Goal: Book appointment/travel/reservation

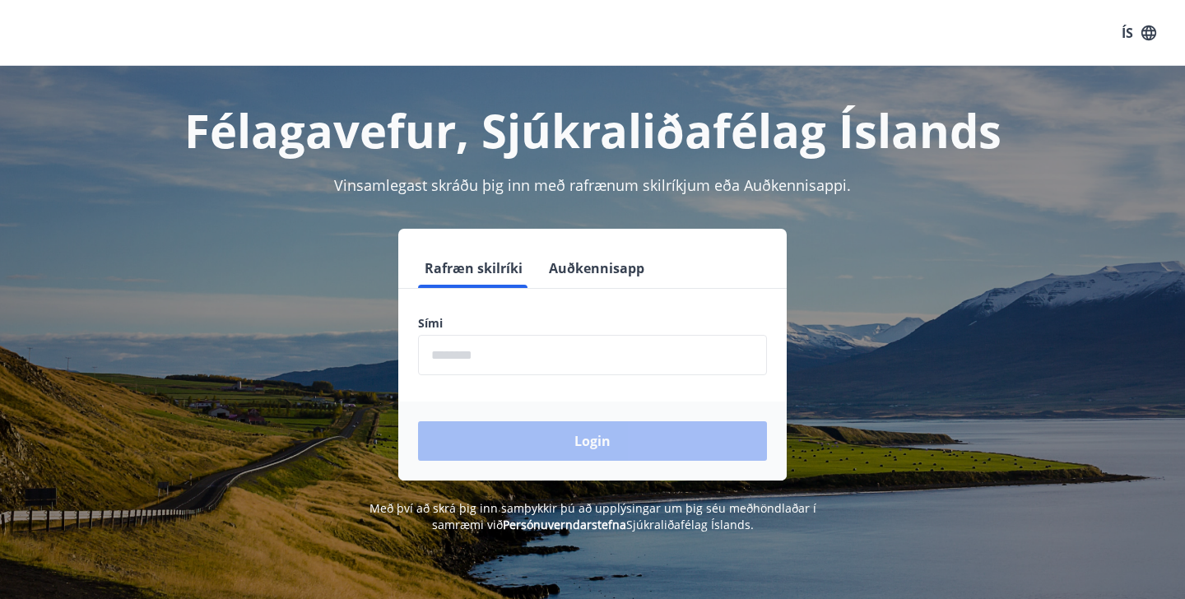
click at [594, 352] on input "phone" at bounding box center [592, 355] width 349 height 40
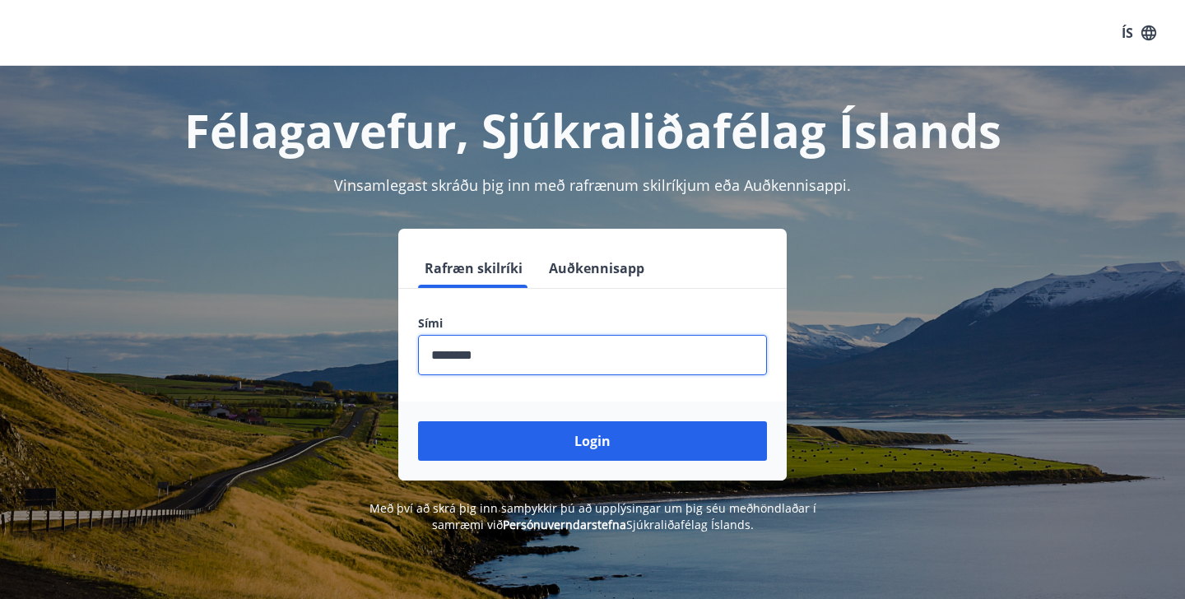
type input "********"
click at [418, 421] on button "Login" at bounding box center [592, 440] width 349 height 39
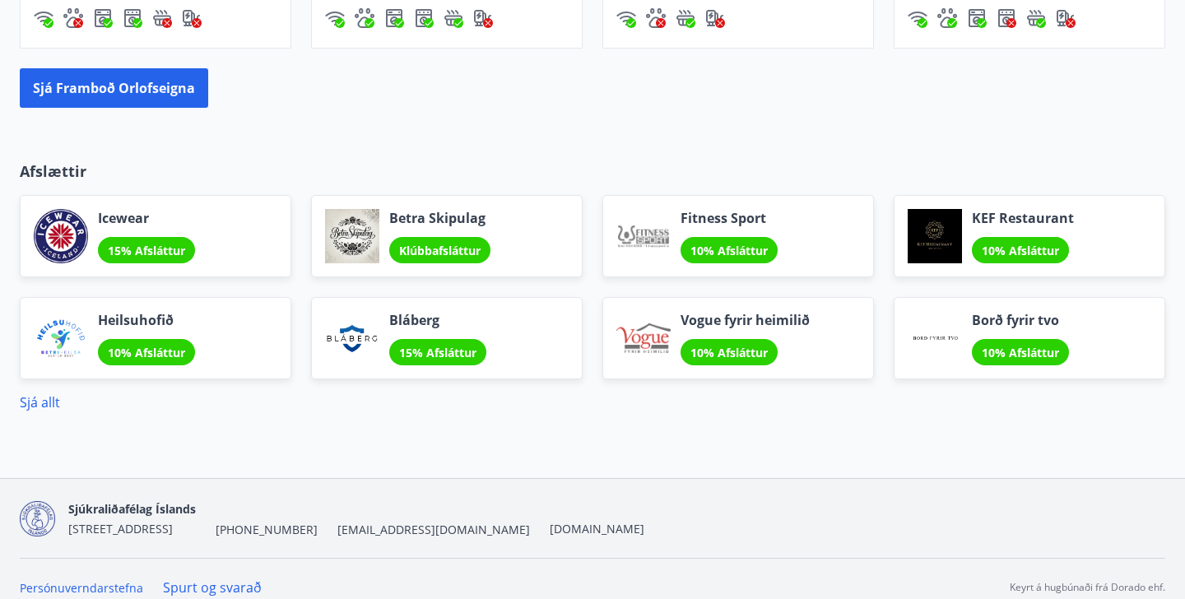
scroll to position [1318, 0]
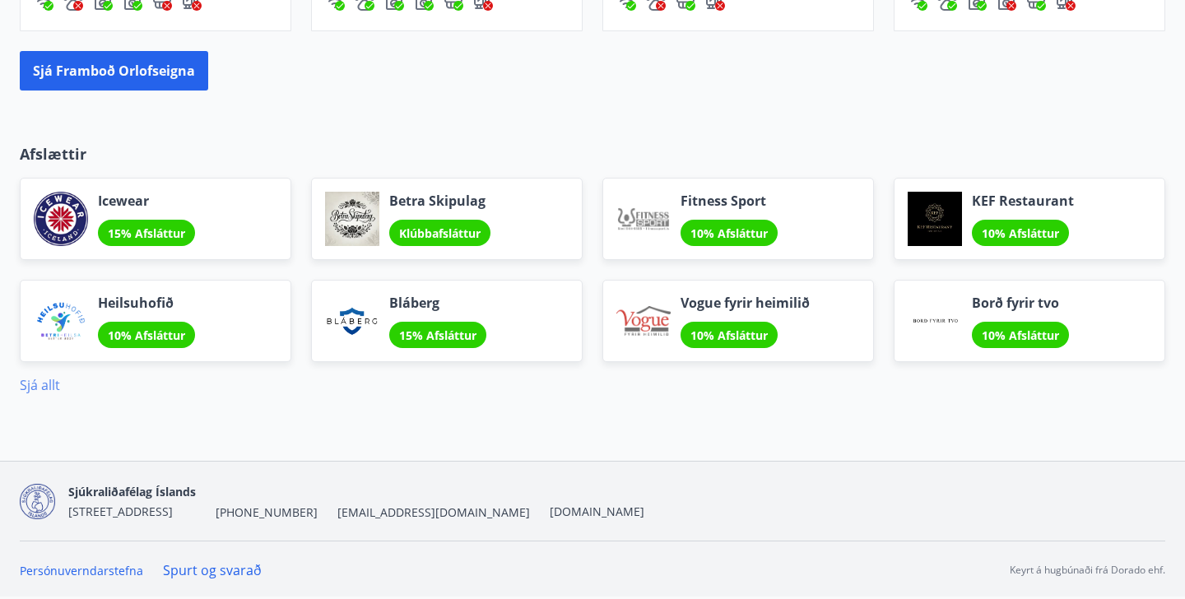
click at [47, 386] on link "Sjá allt" at bounding box center [40, 385] width 40 height 18
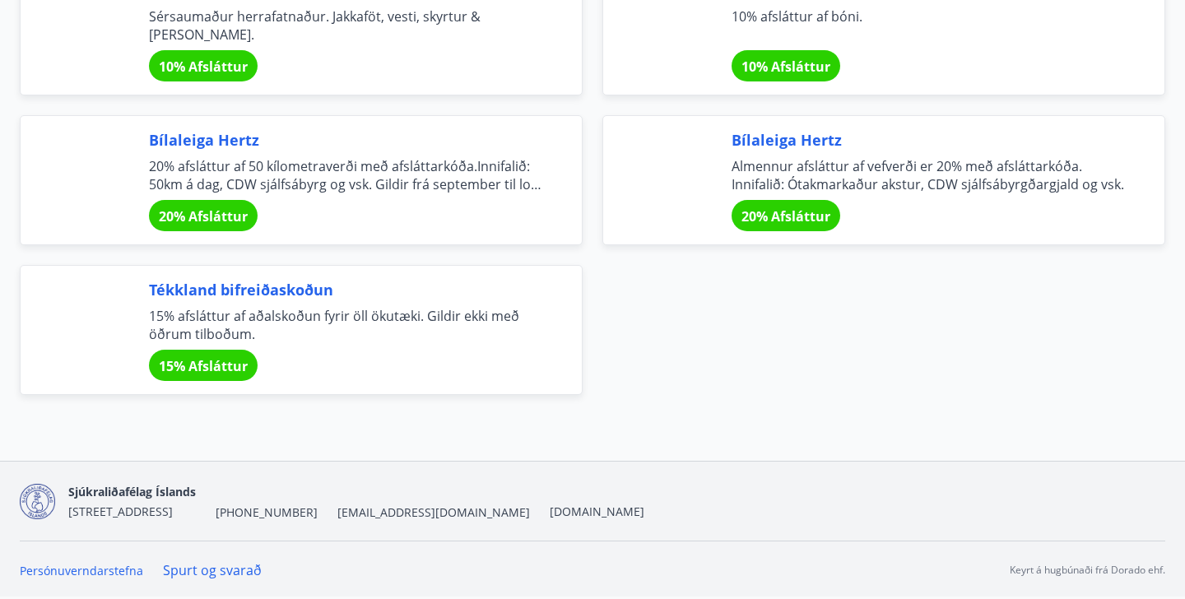
scroll to position [6088, 0]
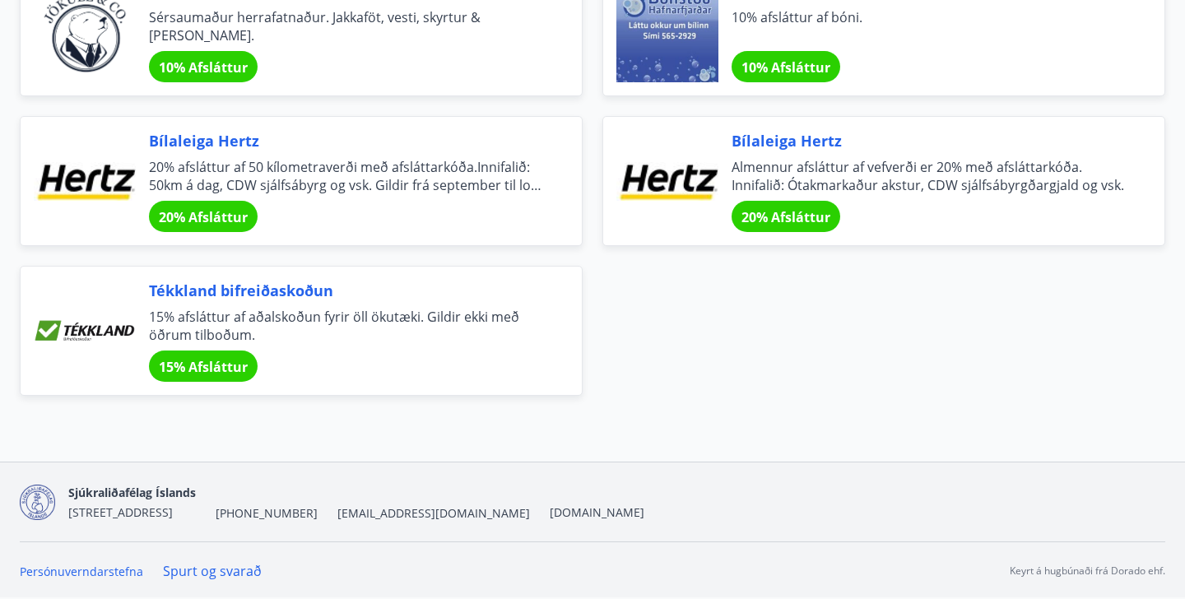
click at [792, 152] on div "Bílaleiga [PERSON_NAME] afsláttur af vefverði er 20% með afsláttarkóða. Innifal…" at bounding box center [927, 181] width 393 height 102
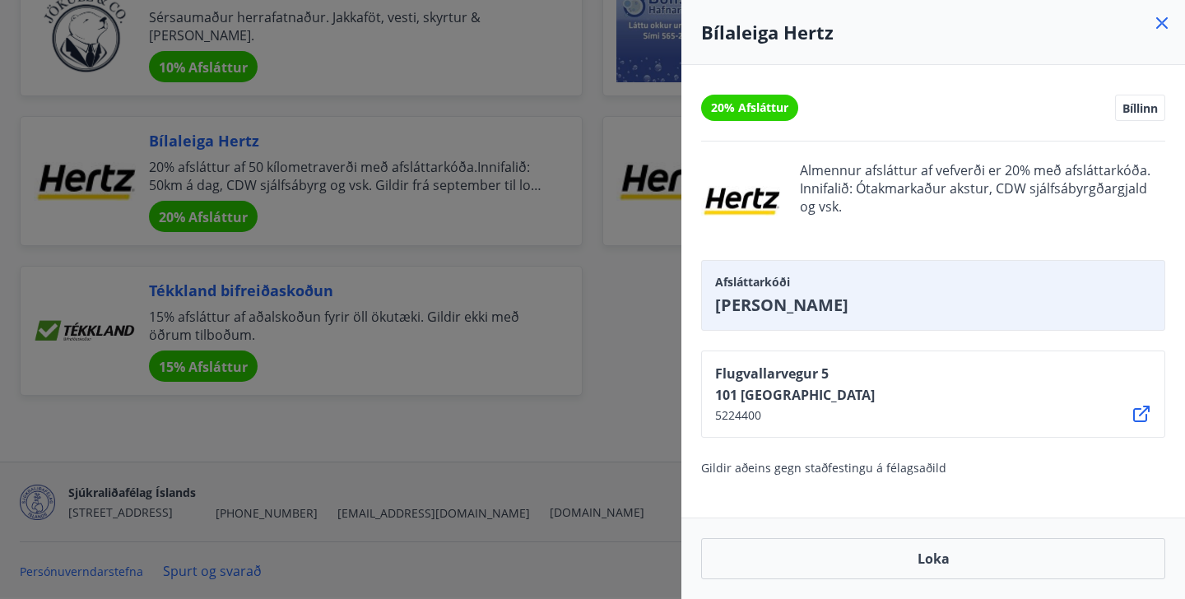
click at [654, 353] on div at bounding box center [592, 299] width 1185 height 599
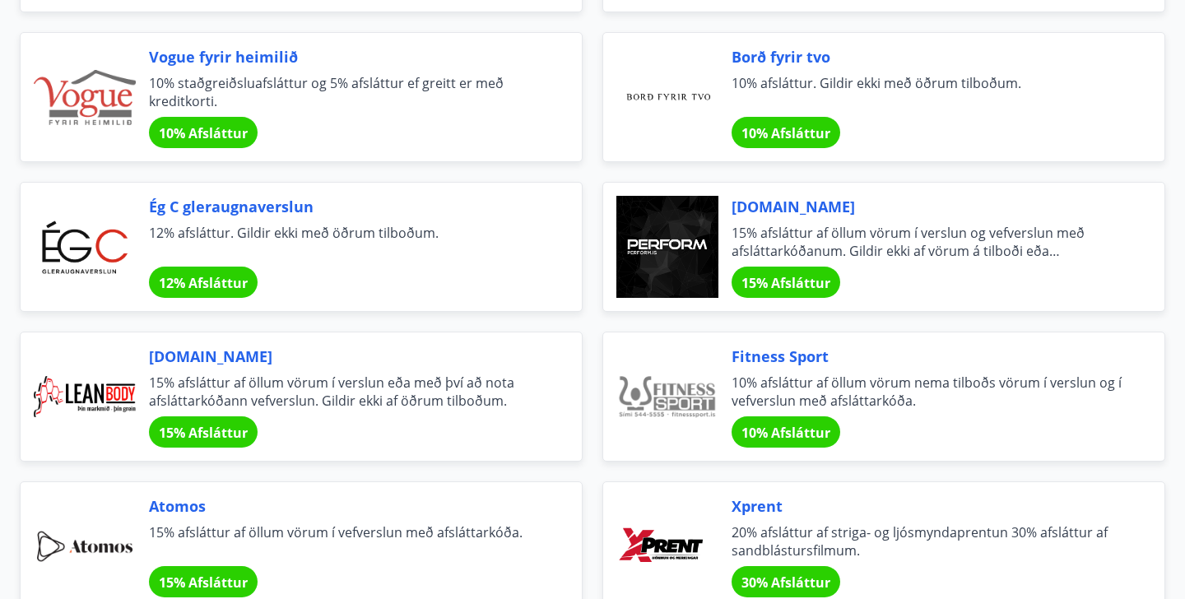
scroll to position [0, 0]
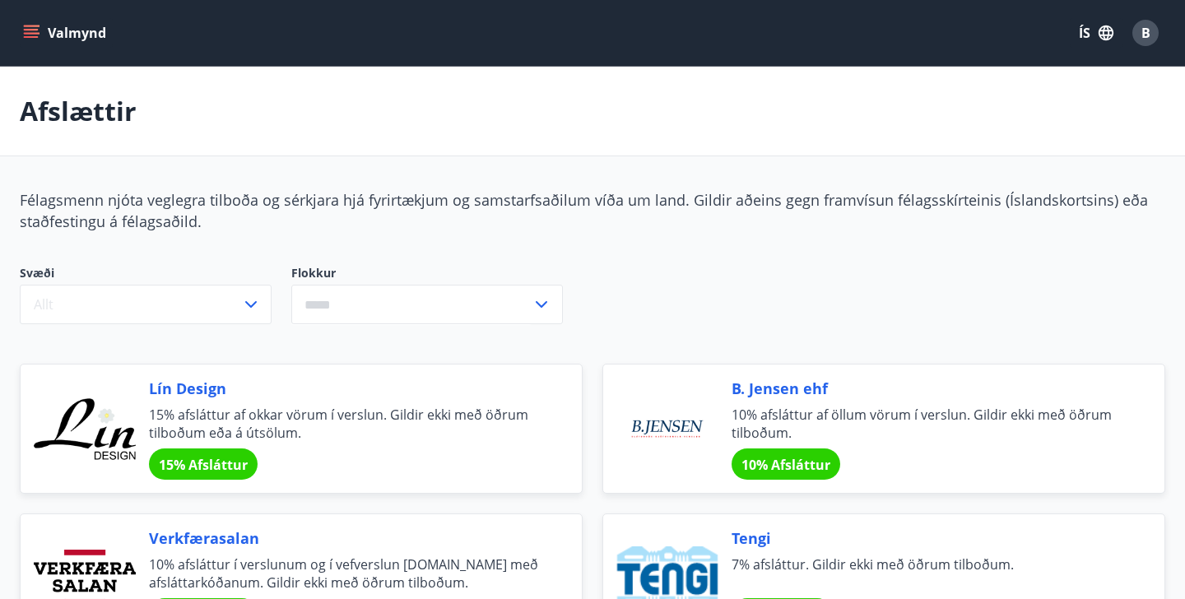
click at [61, 40] on button "Valmynd" at bounding box center [66, 33] width 93 height 30
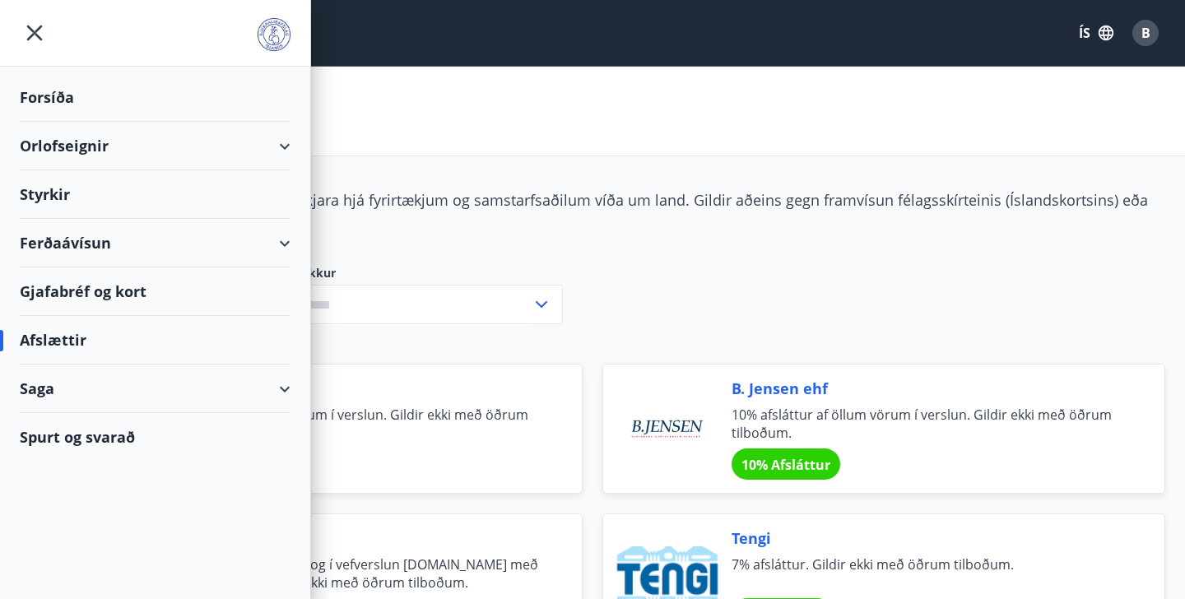
click at [79, 146] on div "Orlofseignir" at bounding box center [155, 146] width 271 height 49
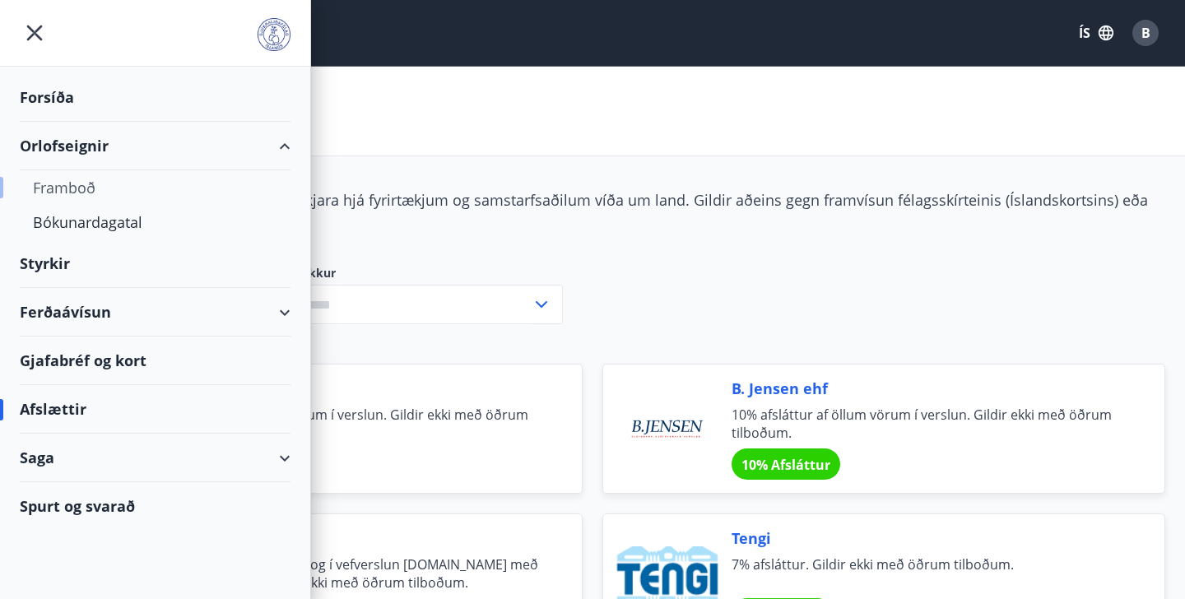
click at [75, 187] on div "Framboð" at bounding box center [155, 187] width 244 height 35
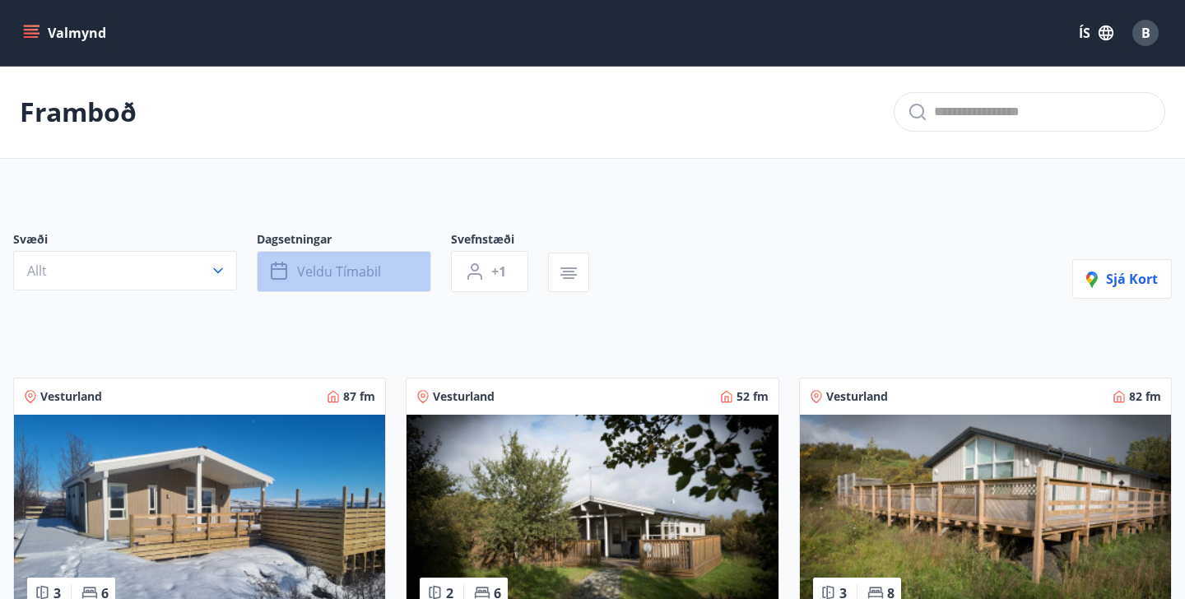
click at [350, 275] on span "Veldu tímabil" at bounding box center [339, 271] width 84 height 18
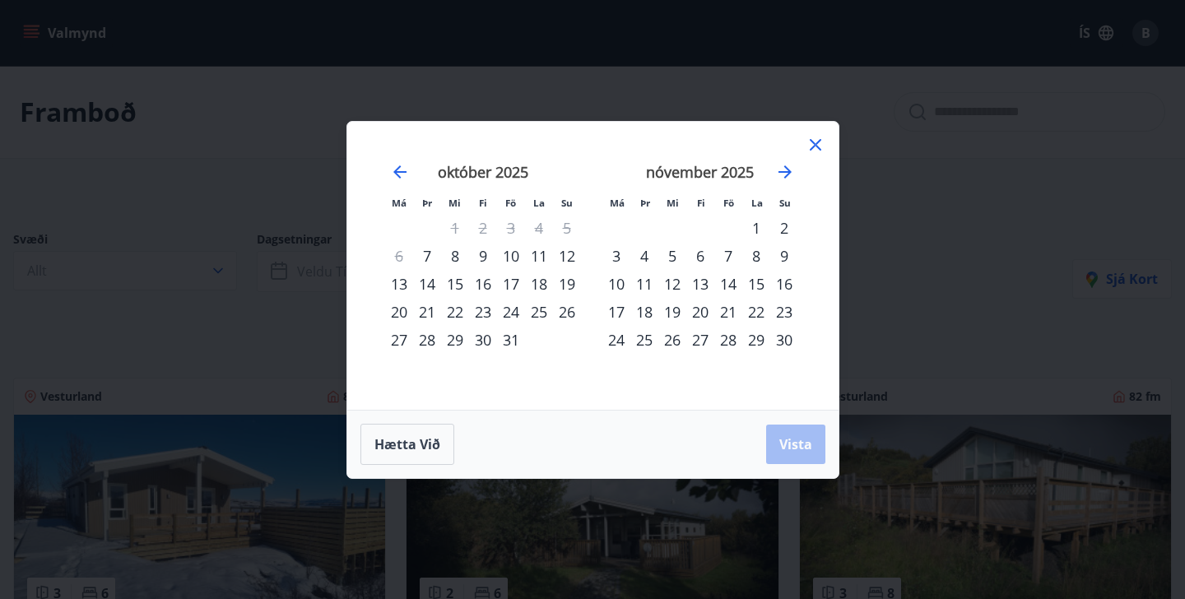
click at [543, 250] on div "11" at bounding box center [539, 256] width 28 height 28
click at [507, 258] on div "10" at bounding box center [511, 256] width 28 height 28
click at [558, 259] on div "12" at bounding box center [567, 256] width 28 height 28
click at [806, 443] on span "Vista" at bounding box center [795, 444] width 33 height 18
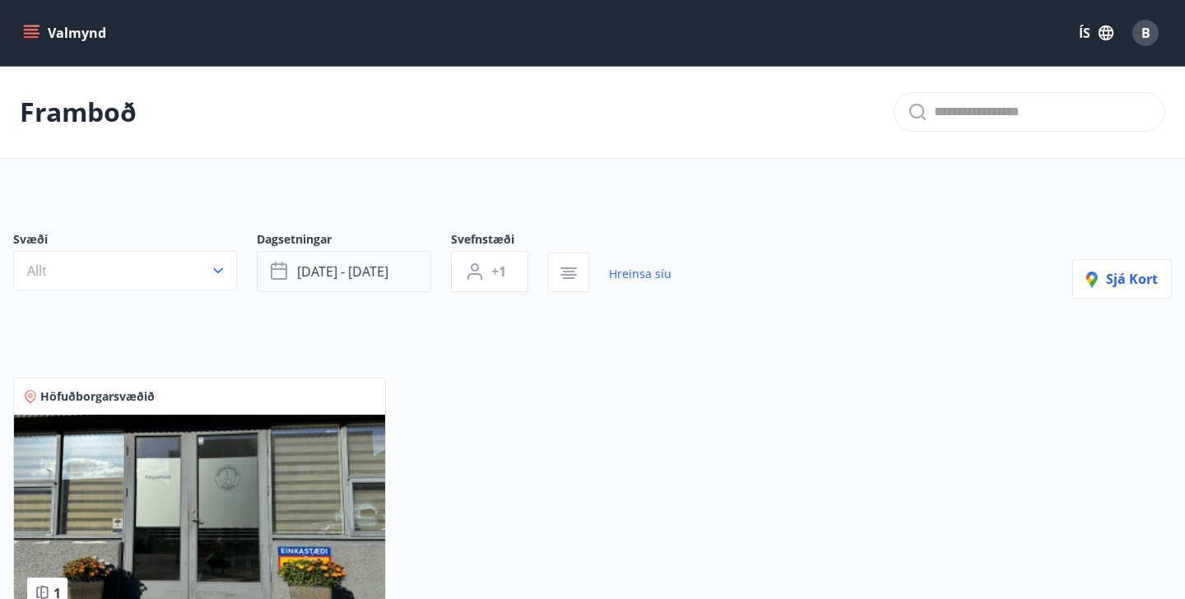
click at [372, 275] on span "[DATE] - [DATE]" at bounding box center [342, 271] width 91 height 18
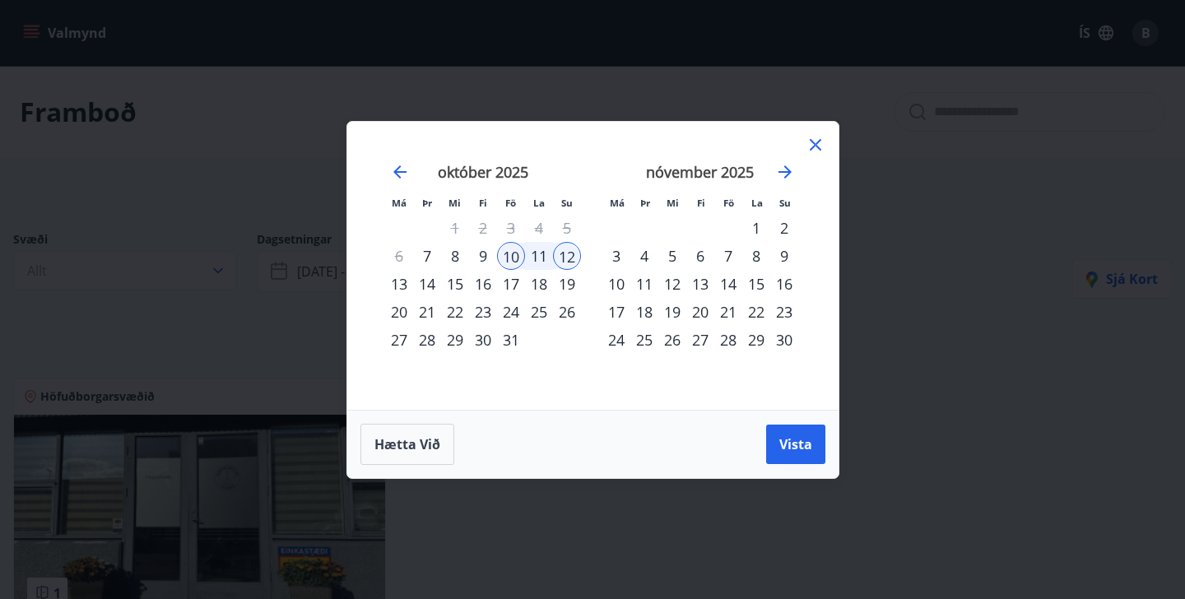
click at [390, 290] on div "13" at bounding box center [399, 284] width 28 height 28
click at [534, 258] on div "11" at bounding box center [539, 256] width 28 height 28
click at [402, 282] on div "13" at bounding box center [399, 284] width 28 height 28
click at [789, 440] on span "Vista" at bounding box center [795, 444] width 33 height 18
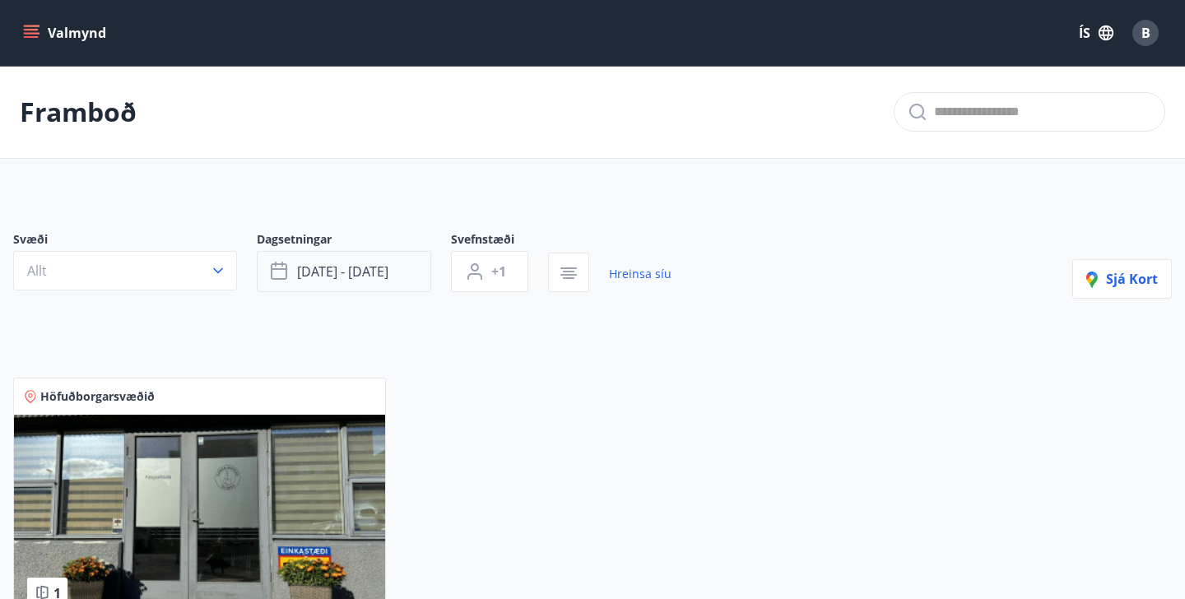
click at [384, 277] on span "[DATE] - [DATE]" at bounding box center [342, 271] width 91 height 18
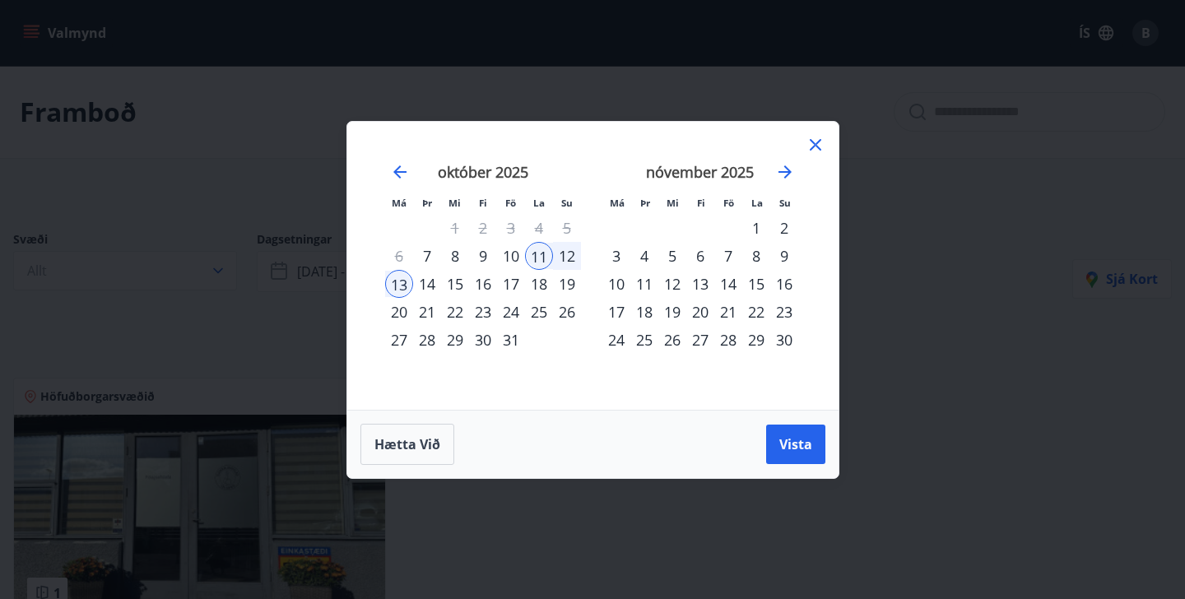
click at [510, 313] on div "24" at bounding box center [511, 312] width 28 height 28
click at [574, 318] on div "26" at bounding box center [567, 312] width 28 height 28
click at [796, 433] on button "Vista" at bounding box center [795, 444] width 59 height 39
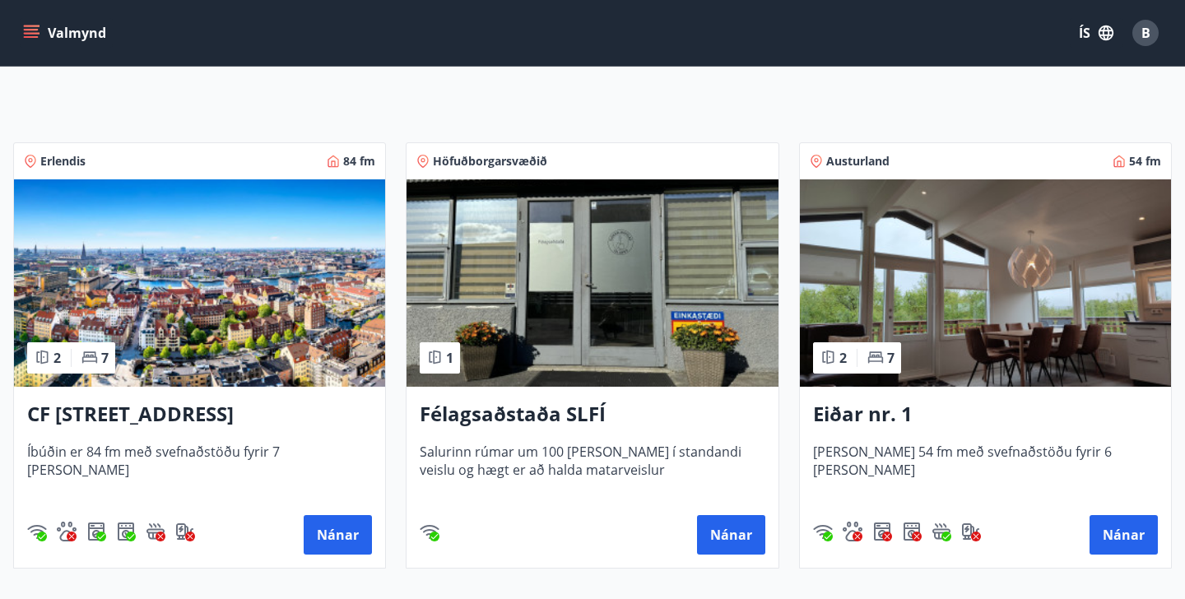
scroll to position [234, 0]
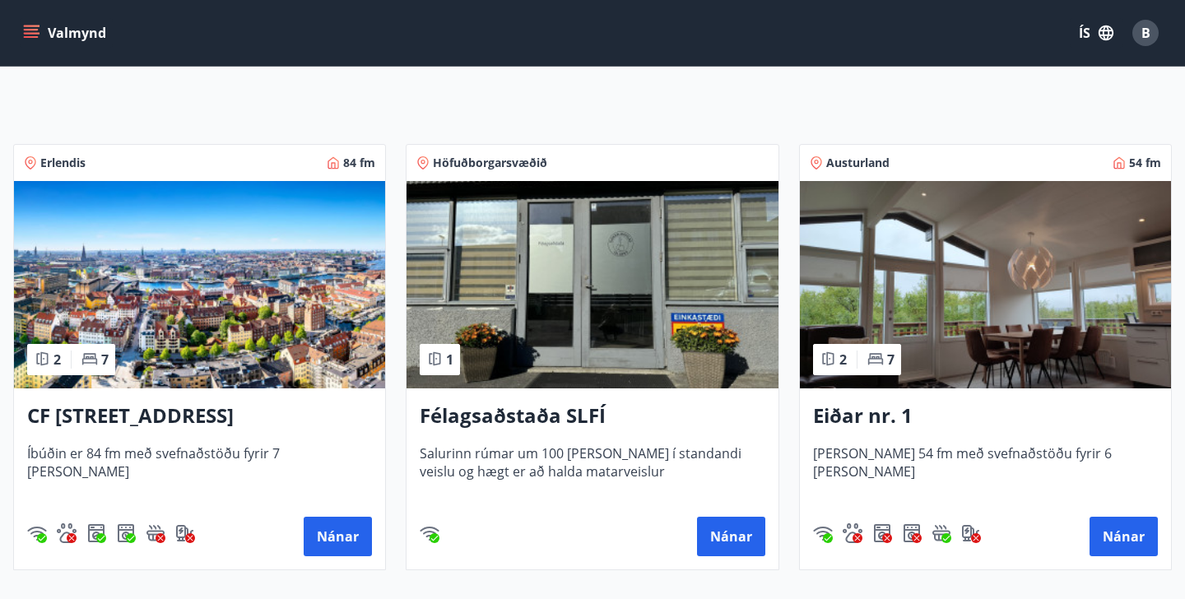
click at [908, 424] on h3 "Eiðar nr. 1" at bounding box center [985, 417] width 345 height 30
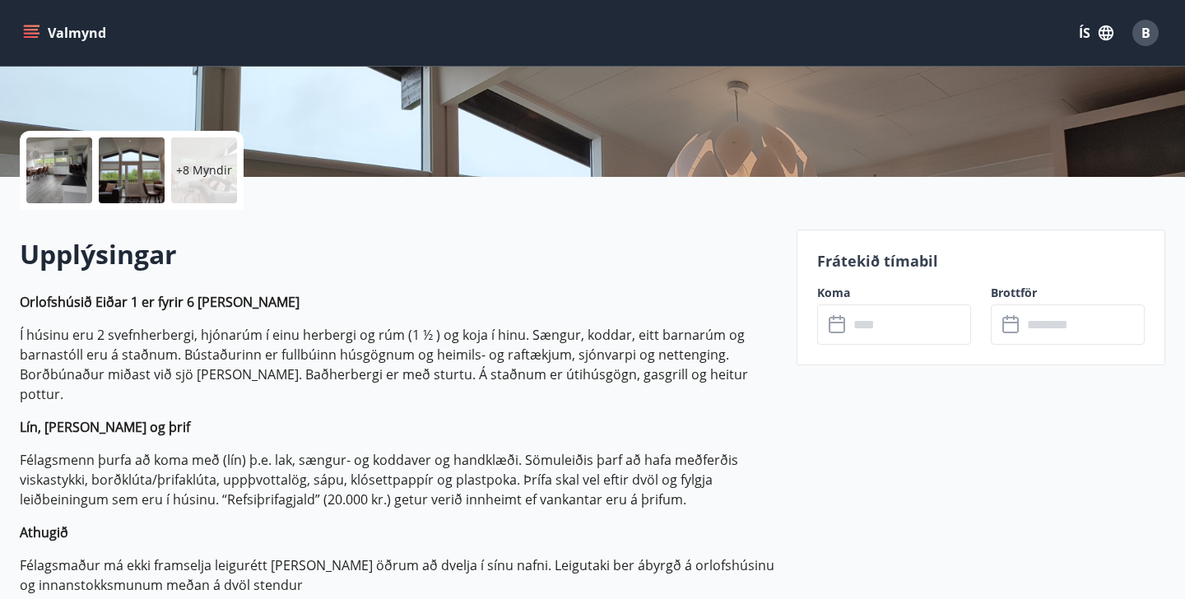
scroll to position [316, 0]
click at [125, 165] on div at bounding box center [132, 171] width 66 height 66
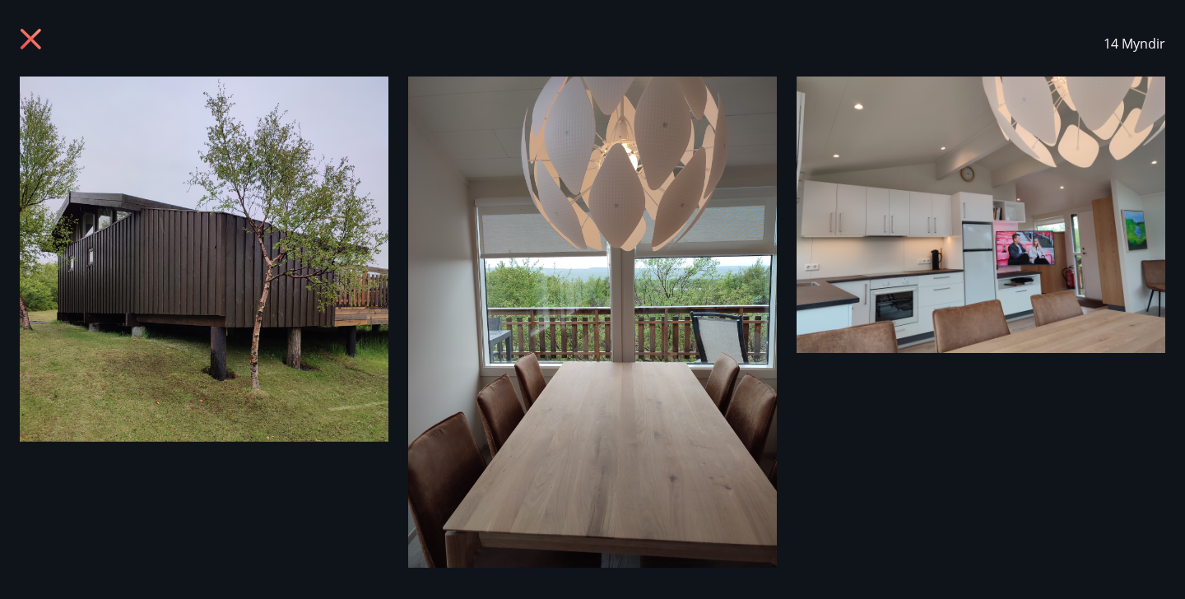
scroll to position [0, 0]
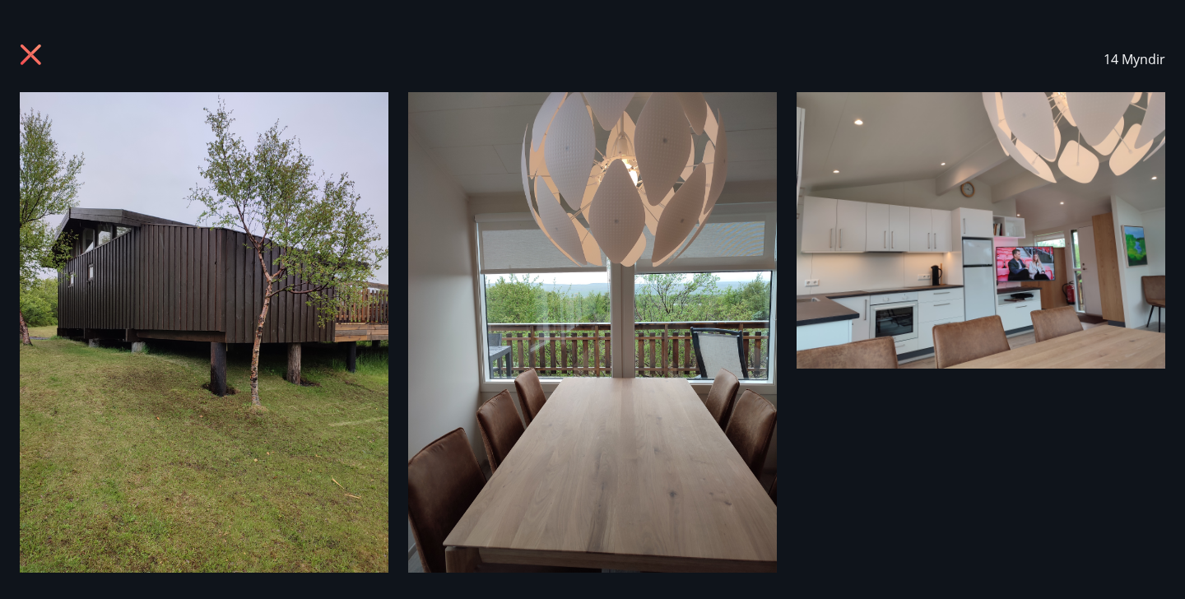
click at [35, 58] on icon at bounding box center [31, 54] width 21 height 21
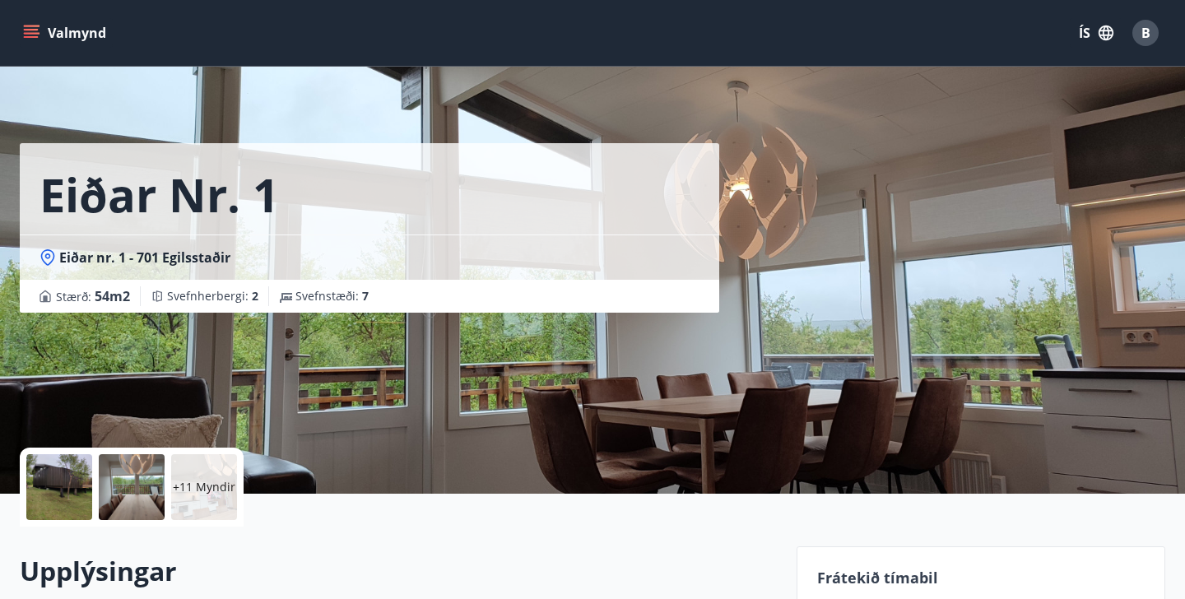
click at [123, 486] on div at bounding box center [132, 487] width 66 height 66
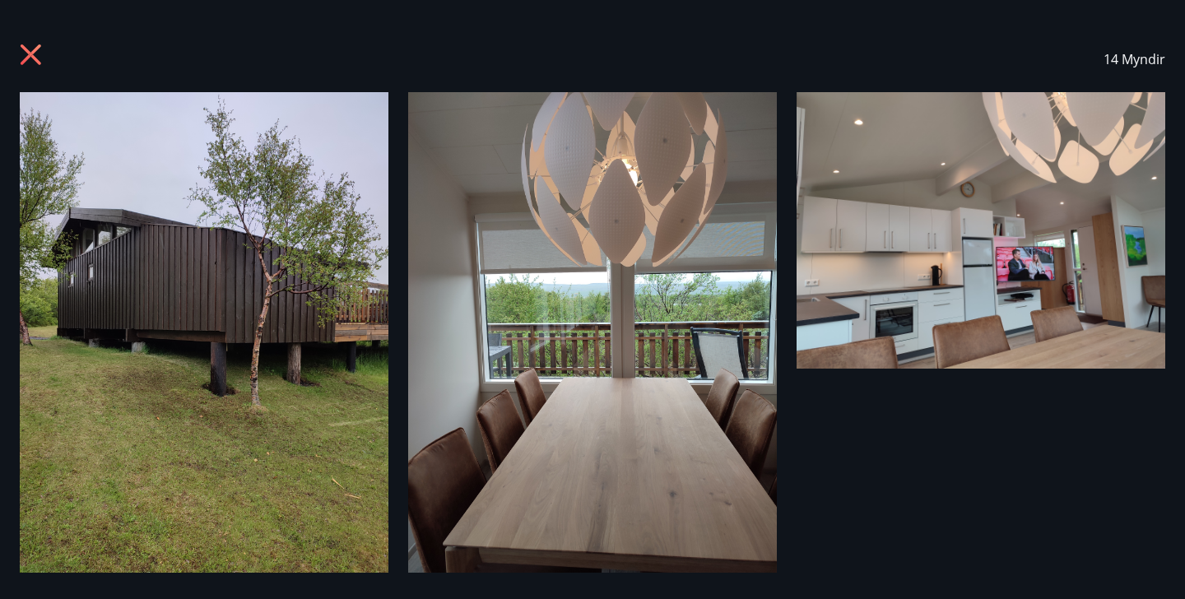
click at [35, 58] on icon at bounding box center [31, 54] width 21 height 21
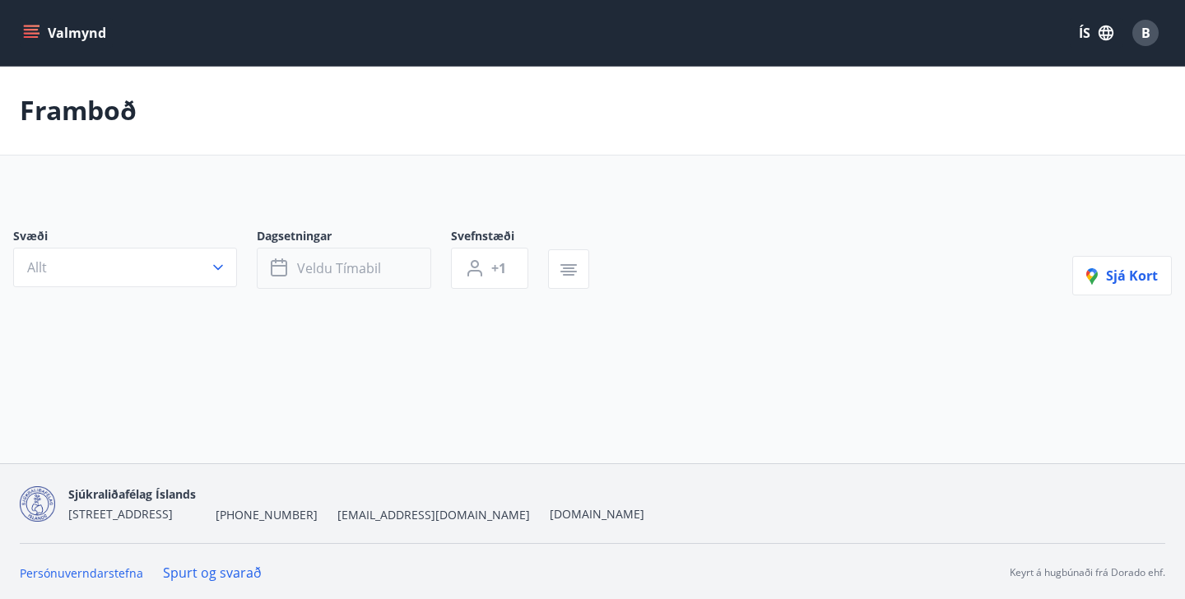
click at [309, 284] on button "Veldu tímabil" at bounding box center [344, 268] width 174 height 41
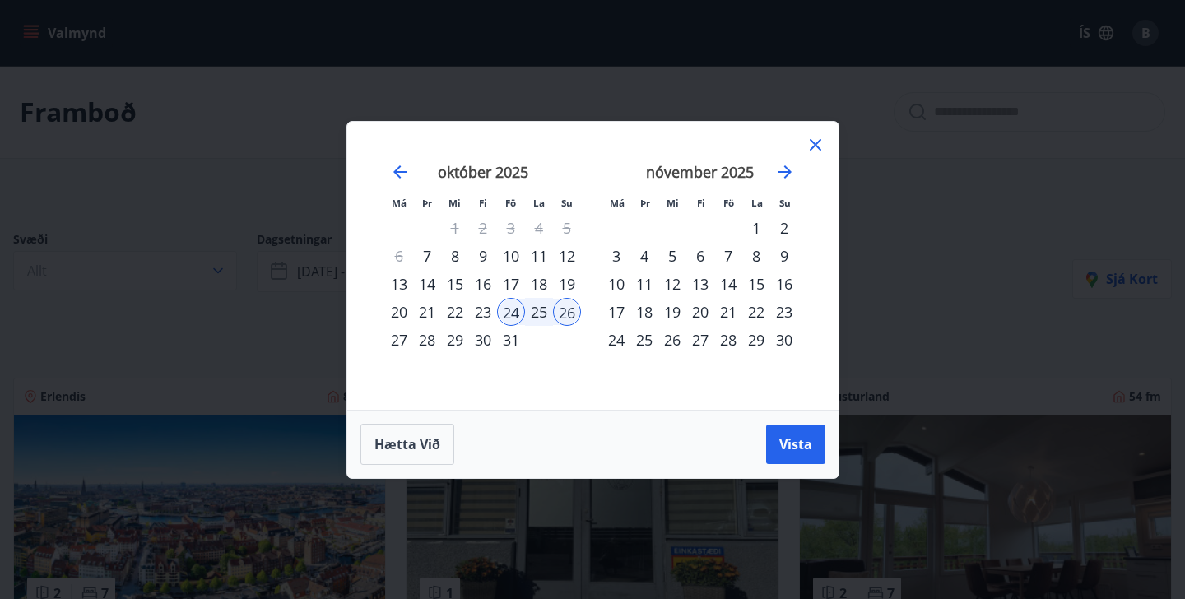
click at [731, 316] on div "21" at bounding box center [728, 312] width 28 height 28
click at [783, 318] on div "23" at bounding box center [784, 312] width 28 height 28
drag, startPoint x: 791, startPoint y: 452, endPoint x: 888, endPoint y: 417, distance: 103.1
click at [791, 452] on span "Vista" at bounding box center [795, 444] width 33 height 18
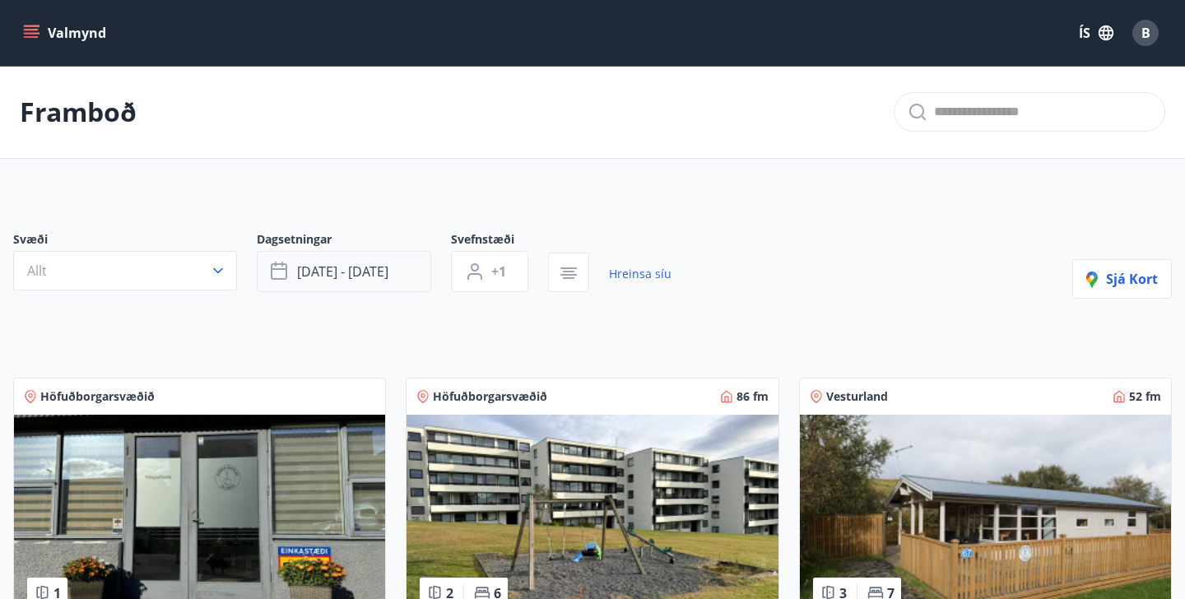
click at [342, 285] on button "[DATE] - [DATE]" at bounding box center [344, 271] width 174 height 41
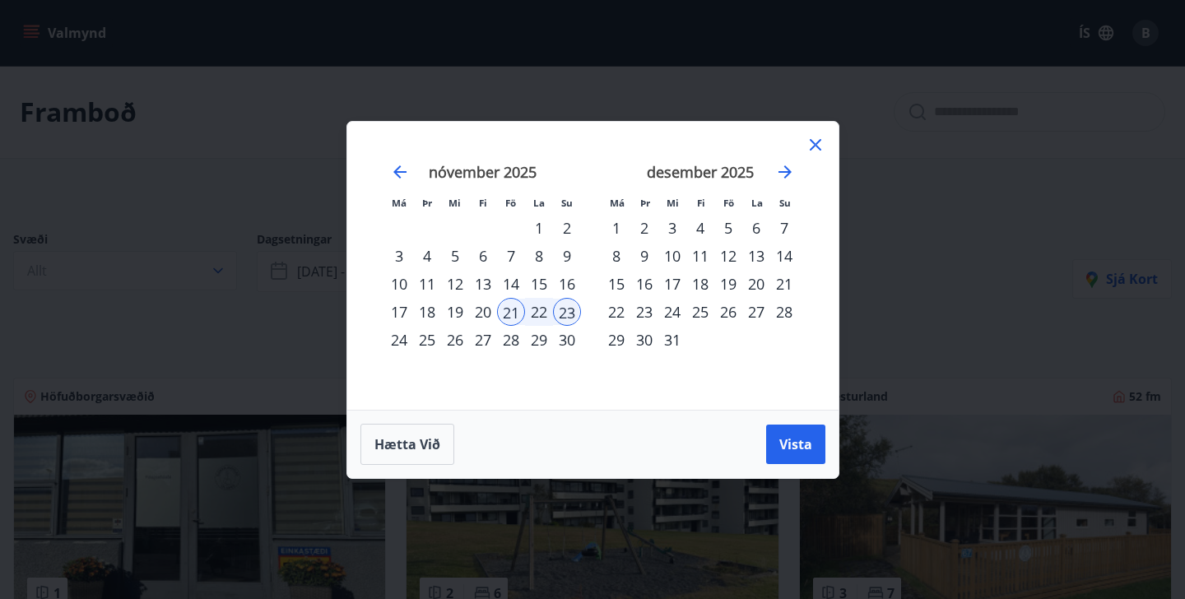
click at [516, 256] on div "7" at bounding box center [511, 256] width 28 height 28
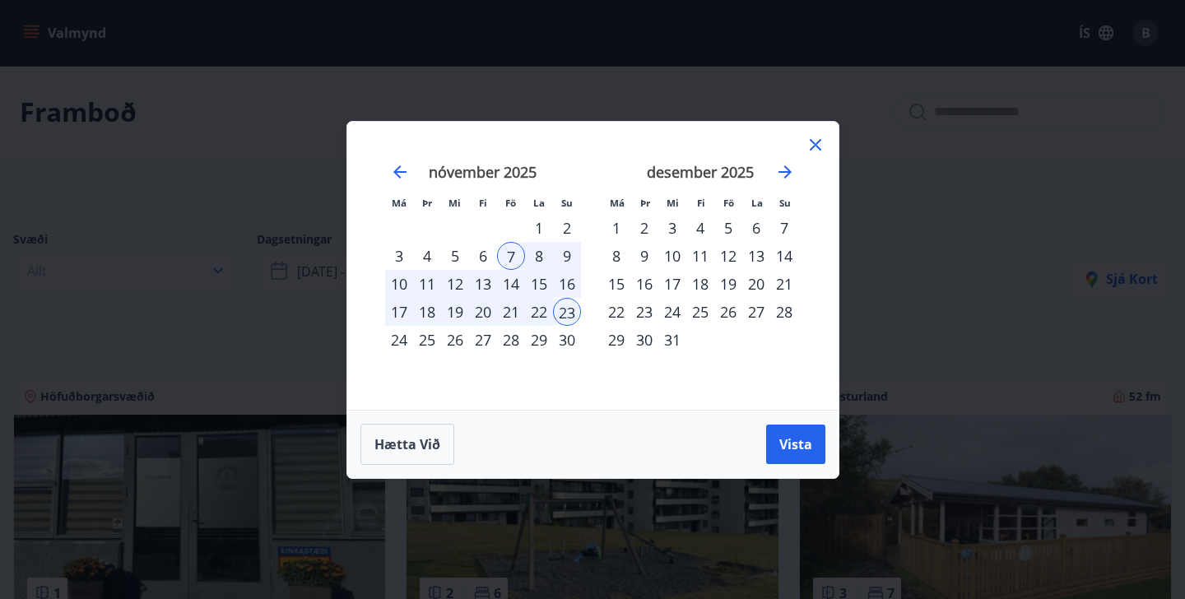
click at [560, 262] on div "9" at bounding box center [567, 256] width 28 height 28
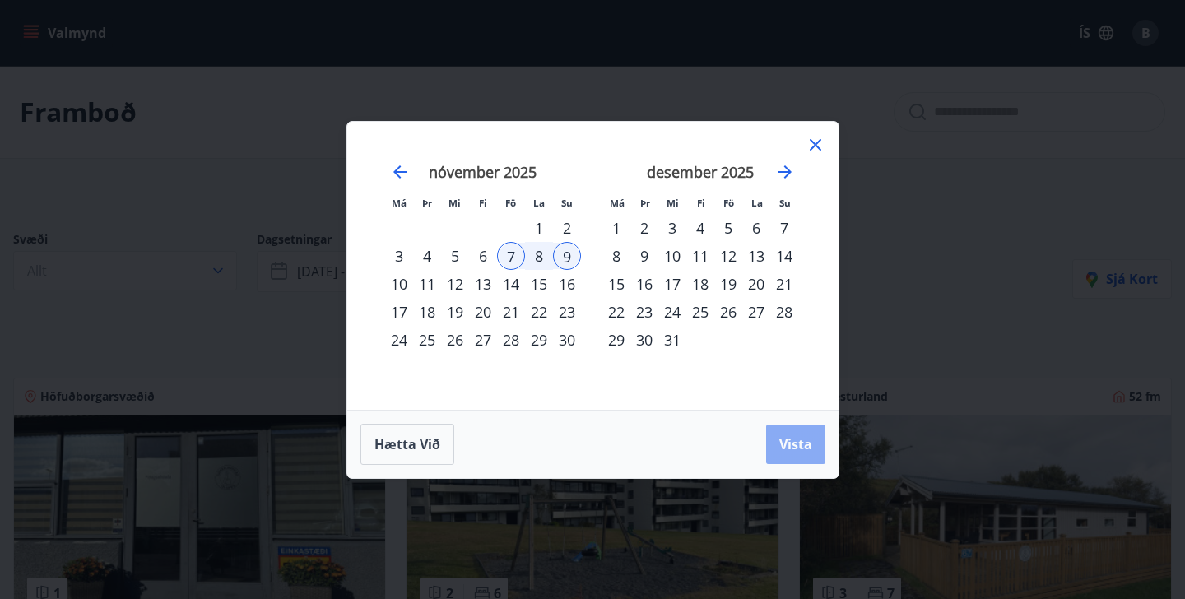
click at [820, 455] on button "Vista" at bounding box center [795, 444] width 59 height 39
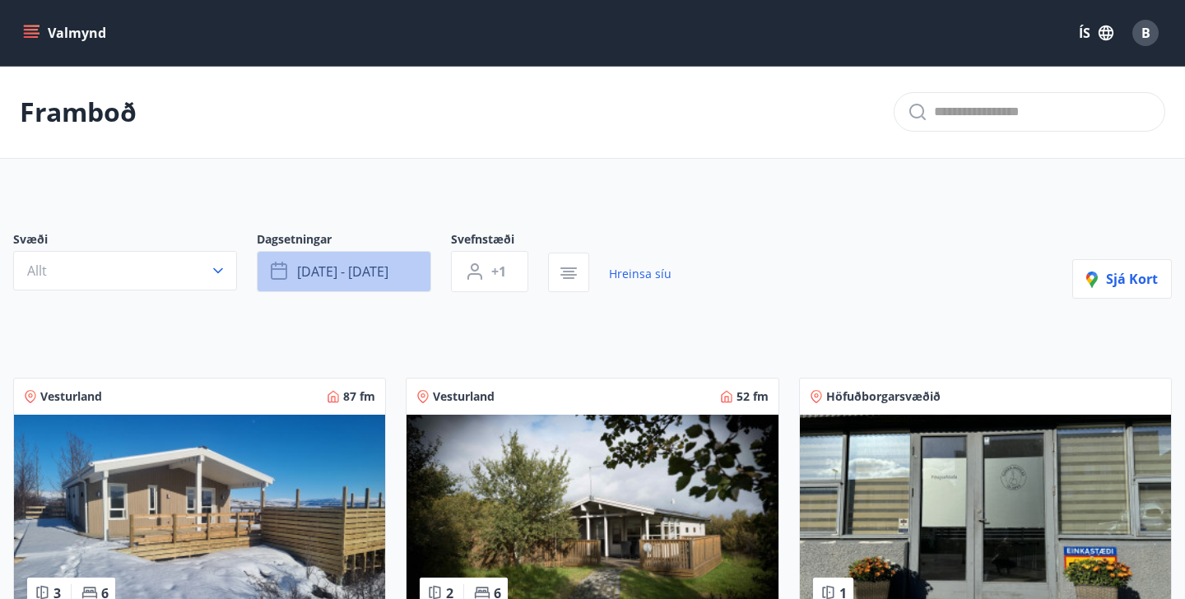
click at [367, 267] on span "[DATE] - [DATE]" at bounding box center [342, 271] width 91 height 18
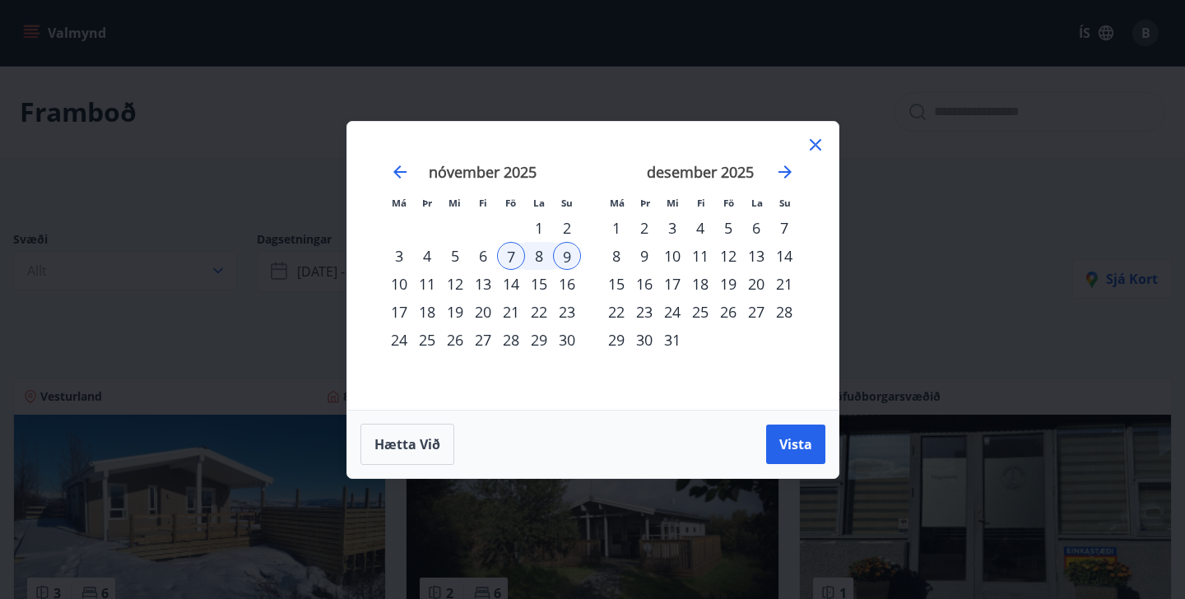
click at [732, 286] on div "19" at bounding box center [728, 284] width 28 height 28
click at [783, 290] on div "21" at bounding box center [784, 284] width 28 height 28
click at [801, 453] on span "Vista" at bounding box center [795, 444] width 33 height 18
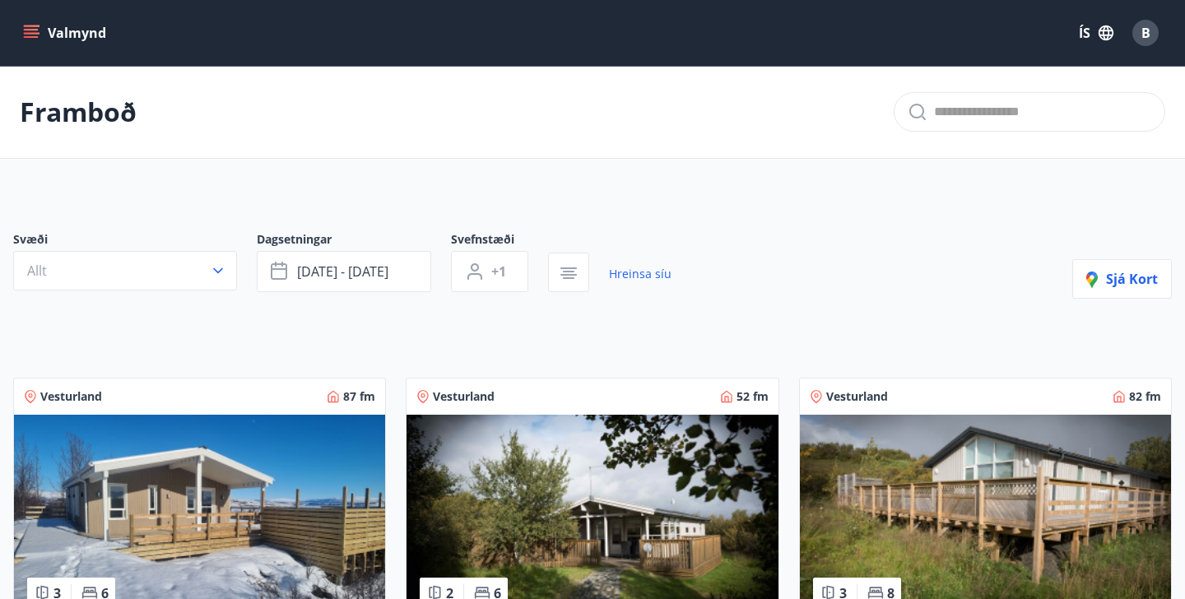
scroll to position [2, 0]
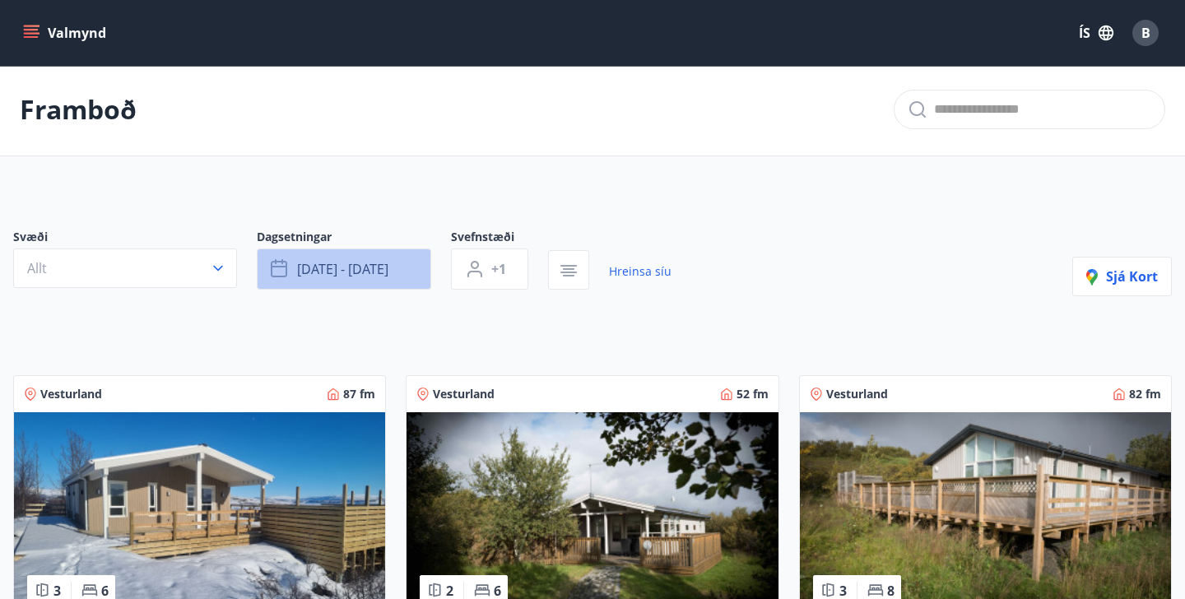
click at [373, 254] on button "[DATE] - [DATE]" at bounding box center [344, 268] width 174 height 41
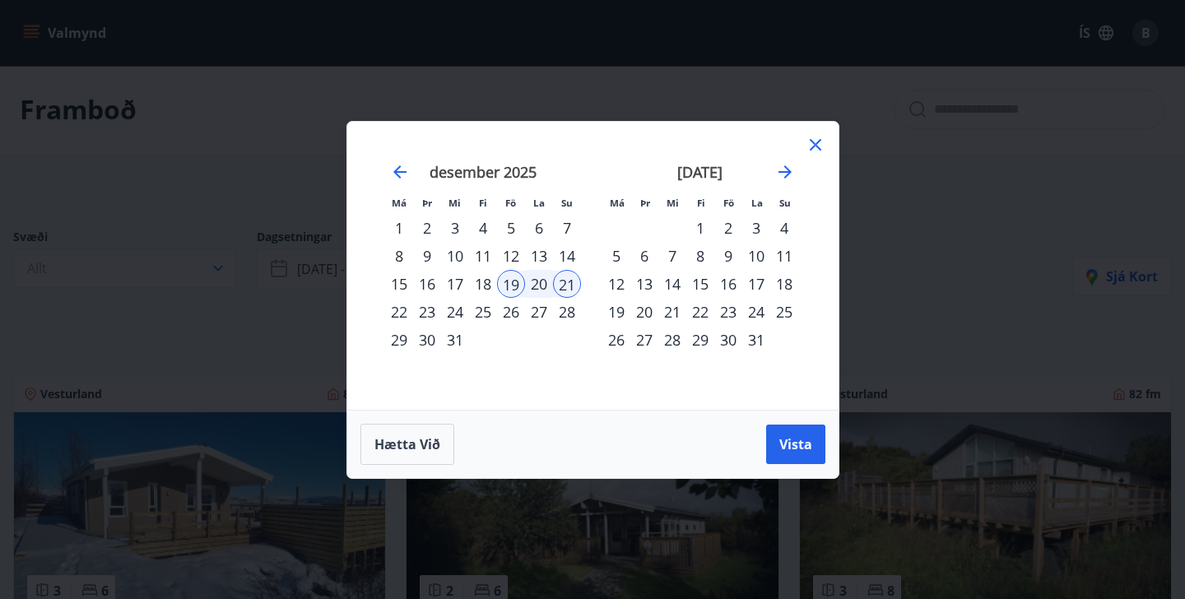
click at [817, 139] on icon at bounding box center [816, 145] width 20 height 20
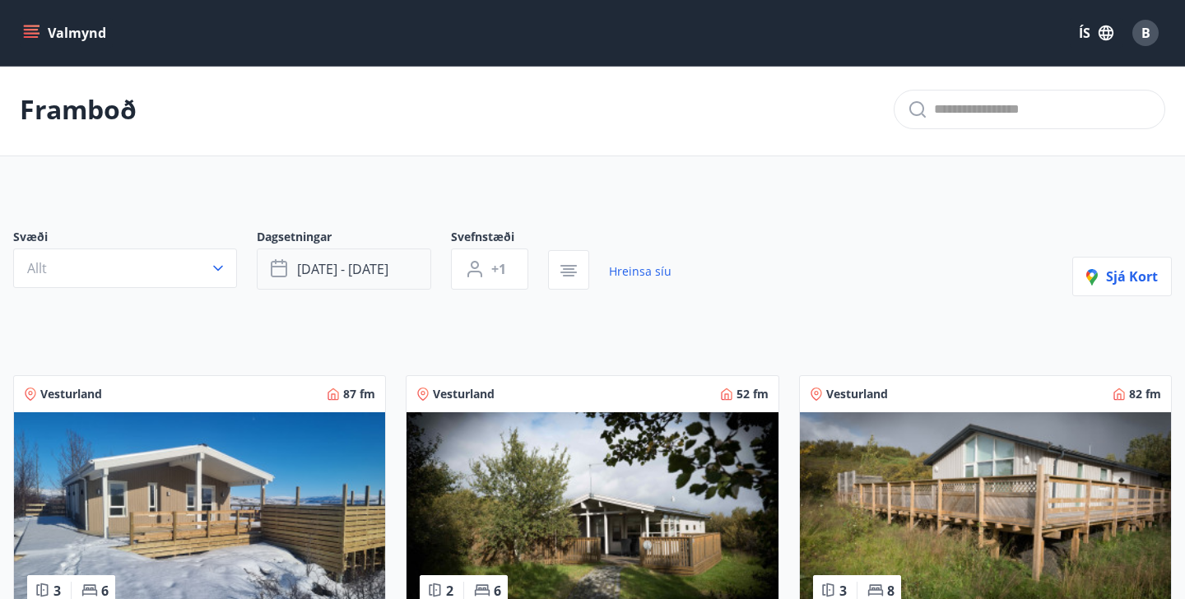
click at [378, 274] on span "[DATE] - [DATE]" at bounding box center [342, 269] width 91 height 18
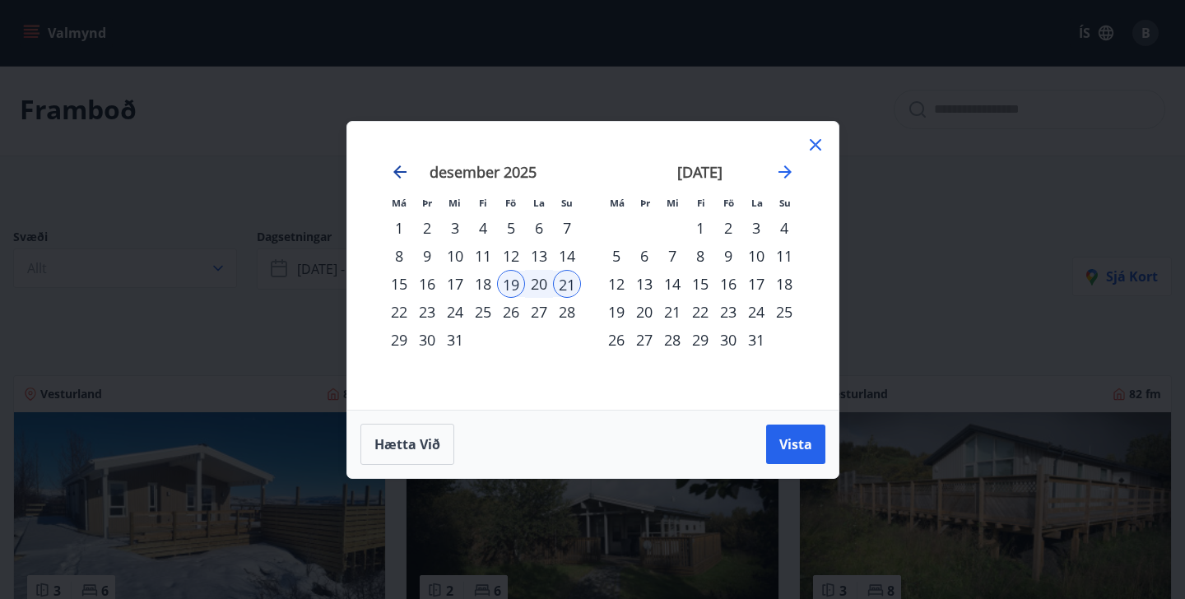
click at [397, 175] on icon "Move backward to switch to the previous month." at bounding box center [399, 171] width 13 height 13
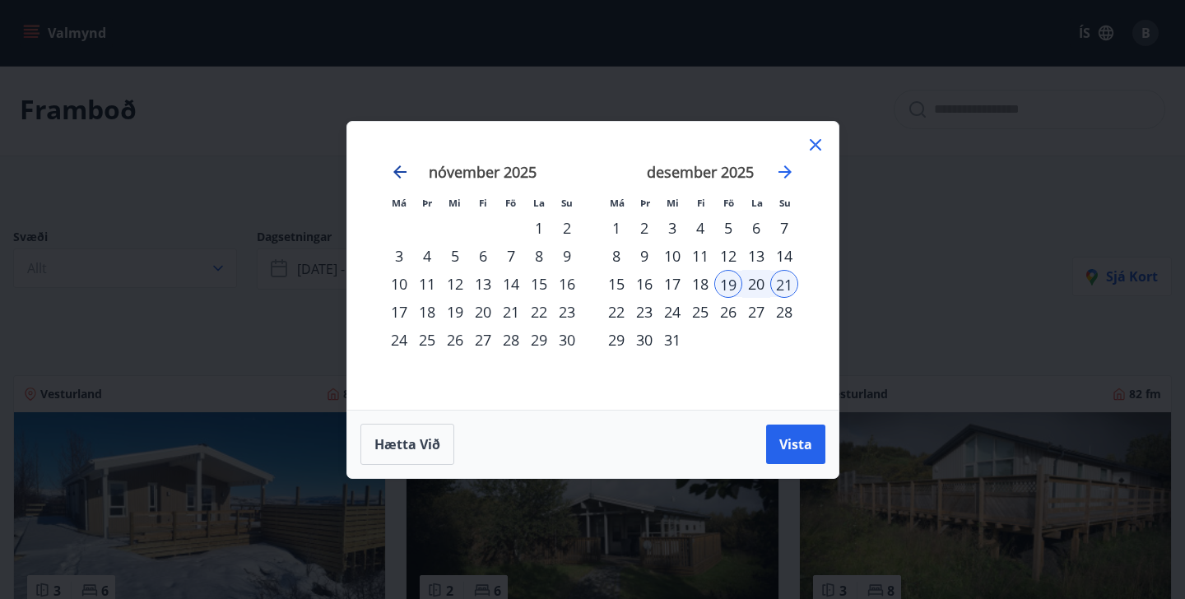
click at [398, 175] on icon "Move backward to switch to the previous month." at bounding box center [399, 171] width 13 height 13
click at [518, 286] on div "17" at bounding box center [511, 284] width 28 height 28
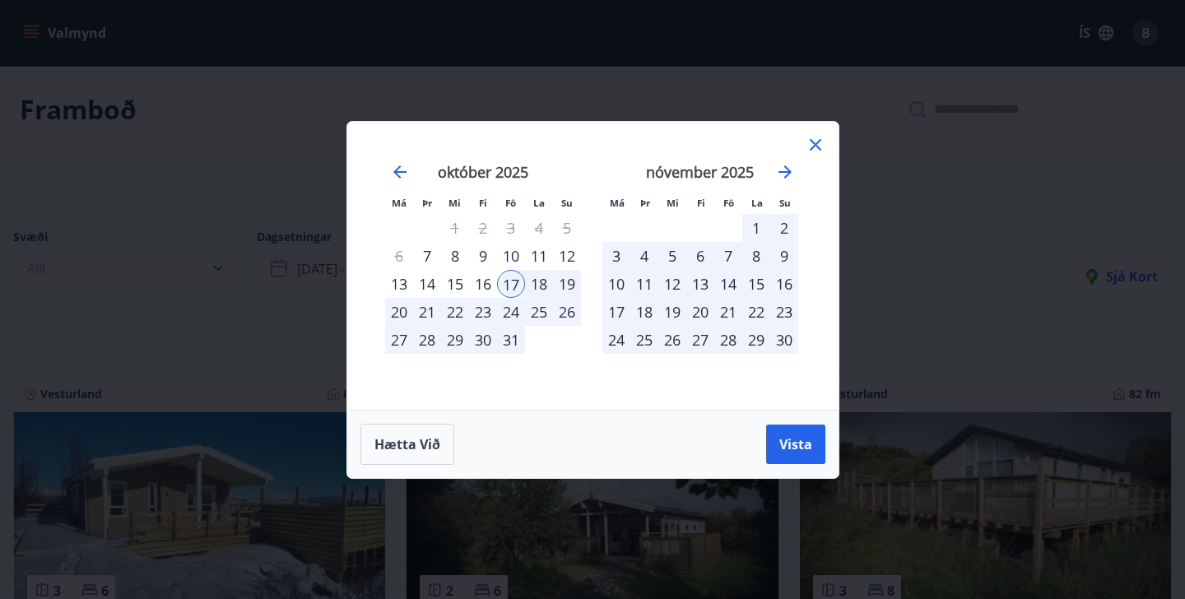
click at [564, 288] on div "19" at bounding box center [567, 284] width 28 height 28
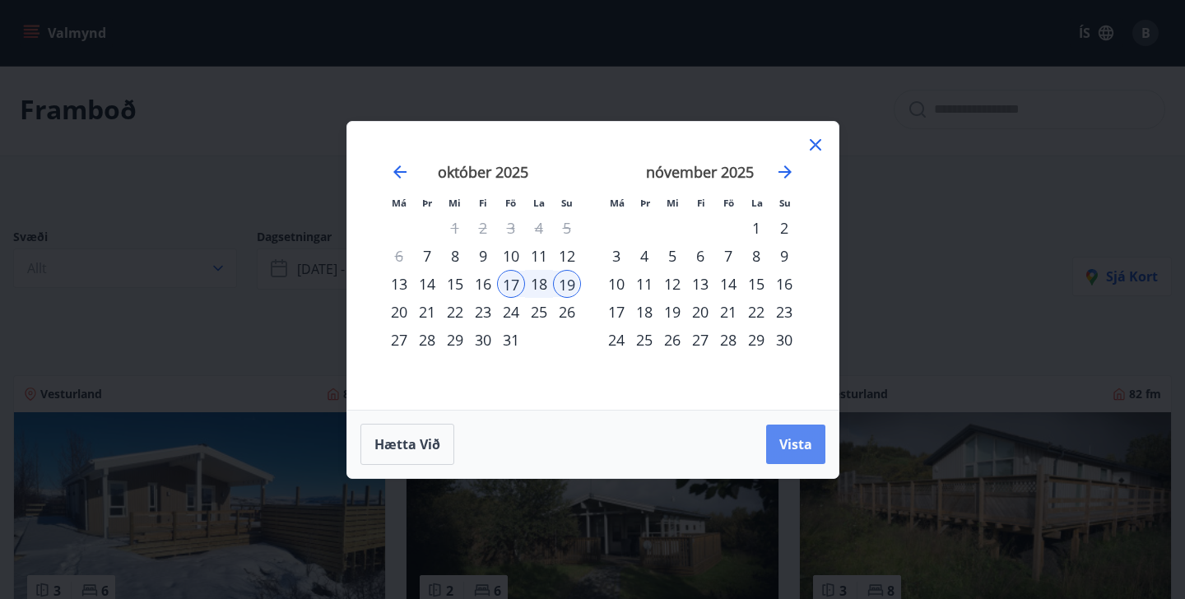
click at [792, 453] on button "Vista" at bounding box center [795, 444] width 59 height 39
